Goal: Go to known website: Access a specific website the user already knows

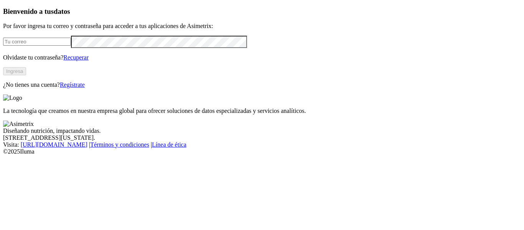
type input "[EMAIL_ADDRESS][PERSON_NAME][DOMAIN_NAME]"
click at [26, 75] on button "Ingresa" at bounding box center [14, 71] width 23 height 8
